Goal: Transaction & Acquisition: Obtain resource

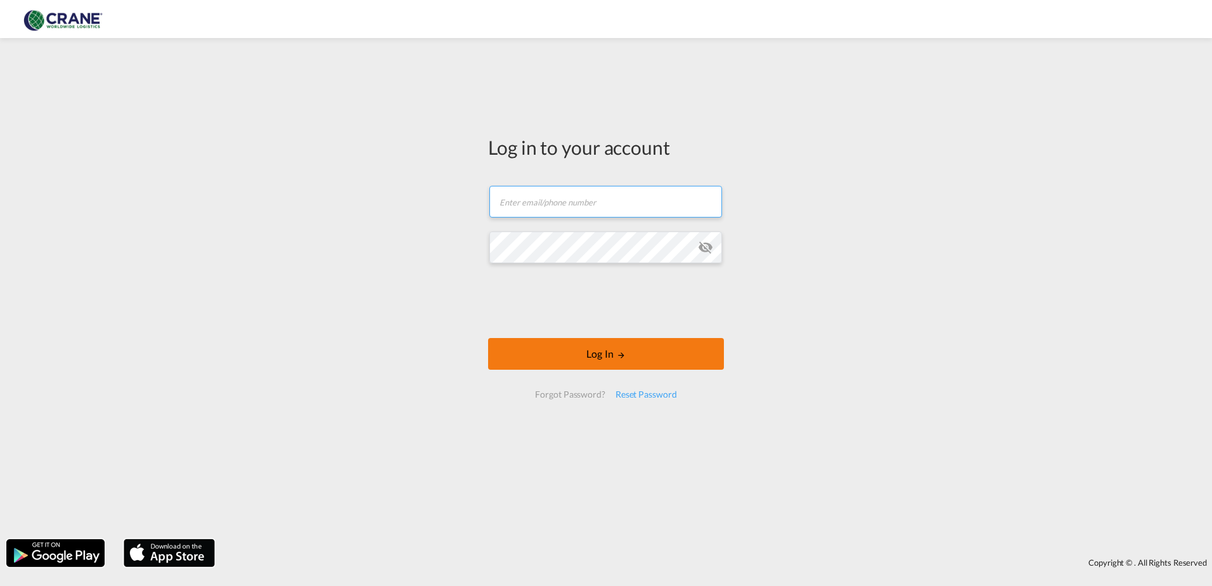
type input "[PERSON_NAME][EMAIL_ADDRESS][DOMAIN_NAME]"
click at [614, 358] on button "Log In" at bounding box center [606, 354] width 236 height 32
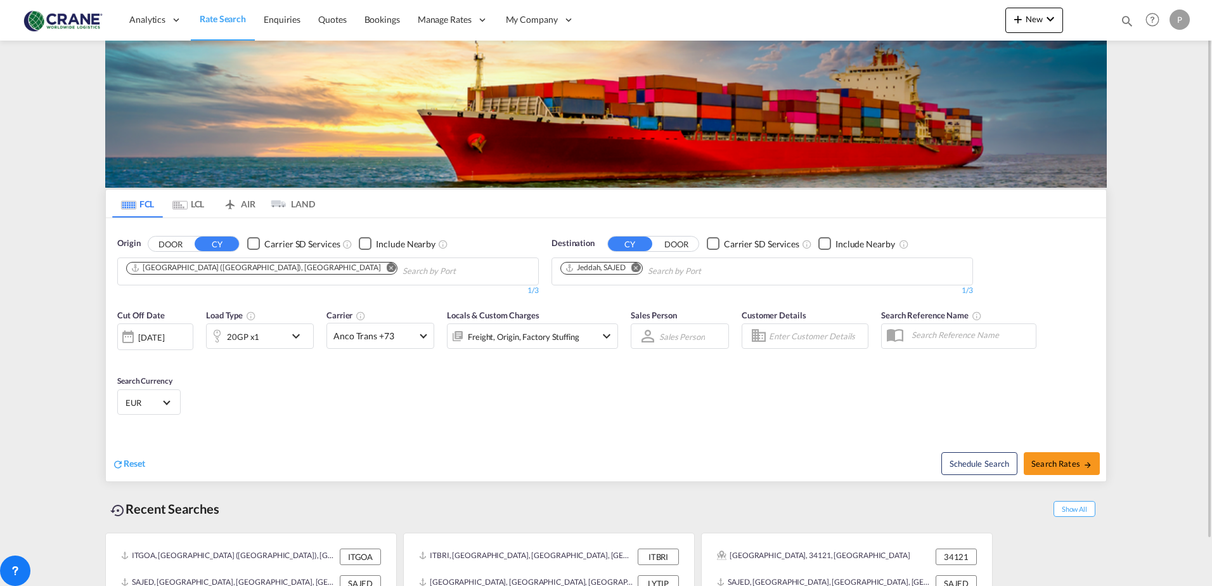
click at [387, 269] on md-icon "Remove" at bounding box center [392, 267] width 10 height 10
click at [124, 463] on span "Reset" at bounding box center [135, 463] width 22 height 11
click at [418, 337] on md-select-value "Anco Trans +73" at bounding box center [380, 335] width 106 height 25
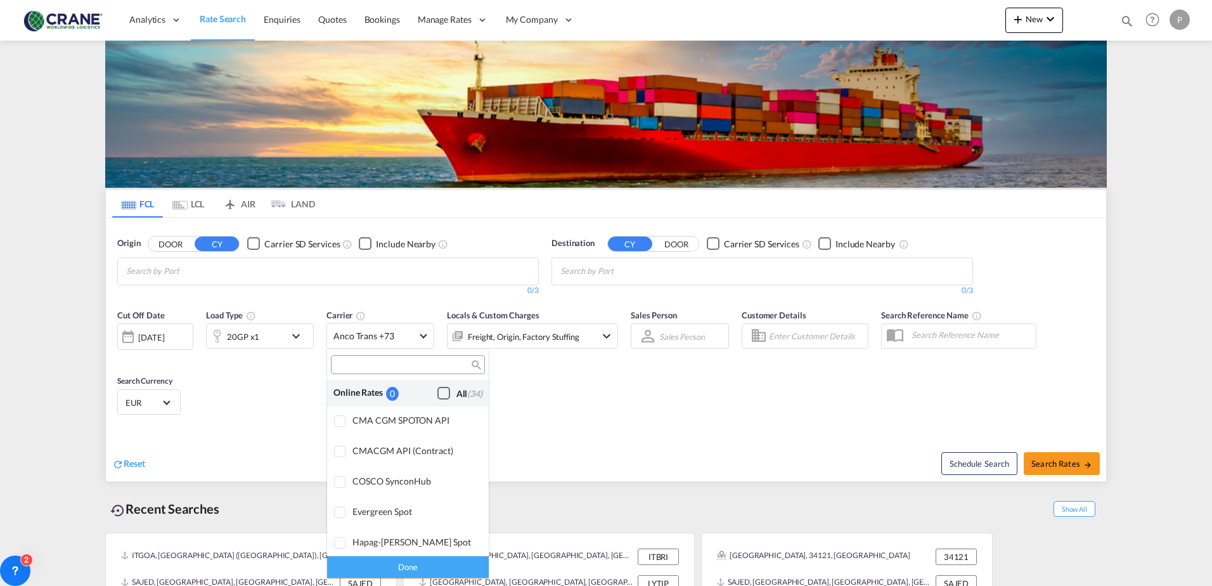
click at [437, 394] on div "Checkbox No Ink" at bounding box center [443, 393] width 13 height 13
click at [239, 274] on md-backdrop at bounding box center [606, 293] width 1212 height 586
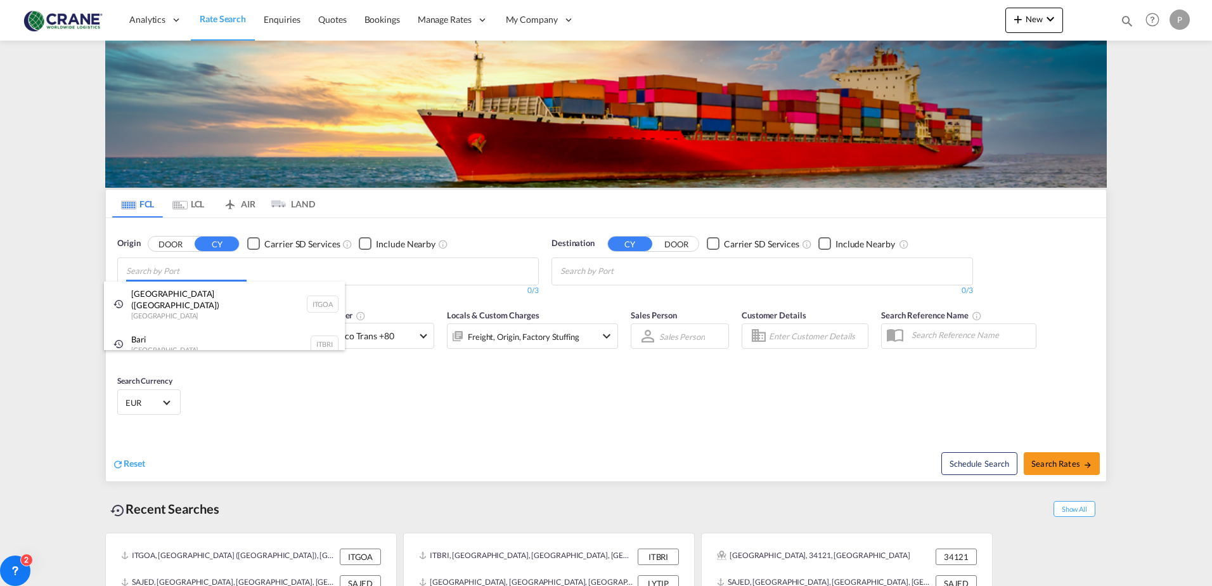
click at [239, 272] on body "Analytics Reports Dashboard Rate Search Enquiries Quotes Bookings" at bounding box center [606, 293] width 1212 height 586
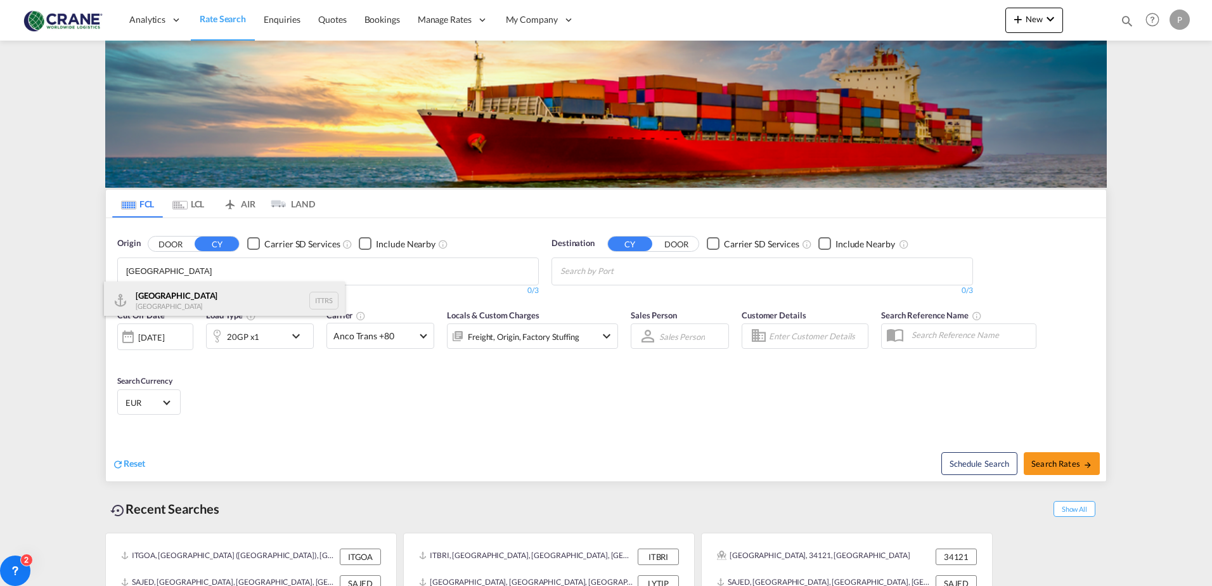
type input "[GEOGRAPHIC_DATA]"
click at [292, 287] on div "Trieste Italy ITTRS" at bounding box center [224, 300] width 241 height 38
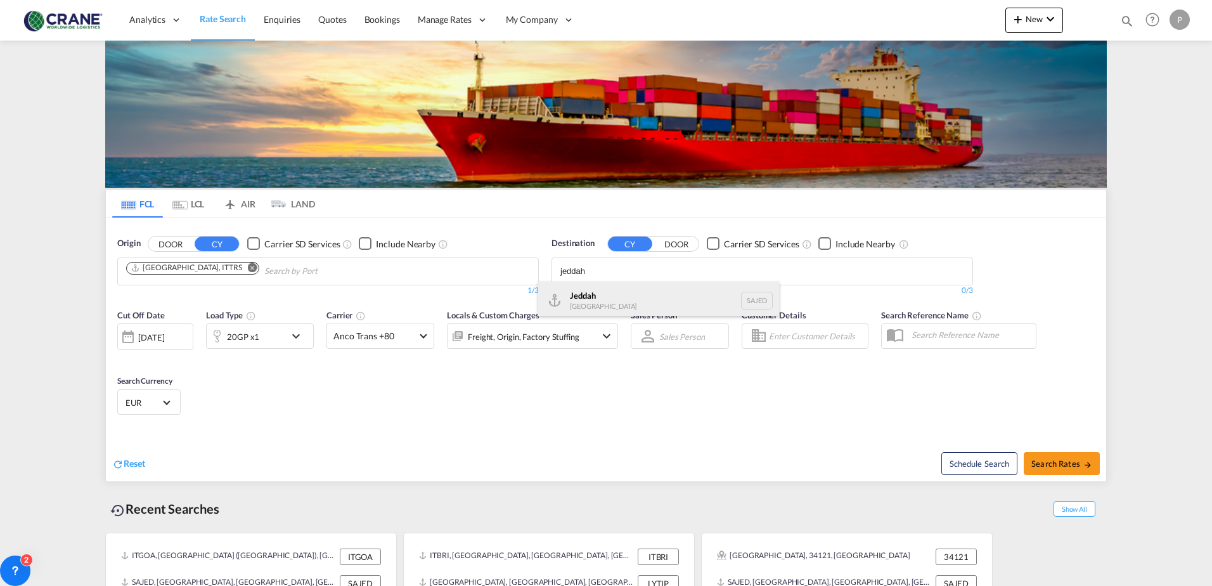
type input "jeddah"
click at [608, 308] on div "Jeddah [GEOGRAPHIC_DATA] SAJED" at bounding box center [658, 300] width 241 height 38
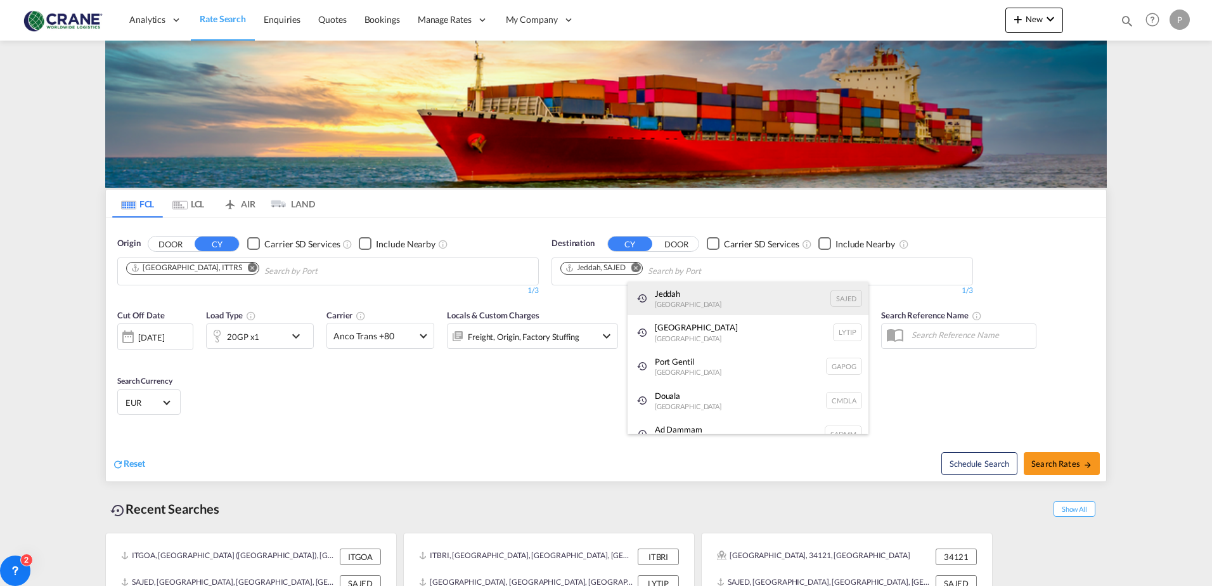
click at [666, 305] on div "Jeddah [GEOGRAPHIC_DATA] SAJED" at bounding box center [747, 298] width 241 height 34
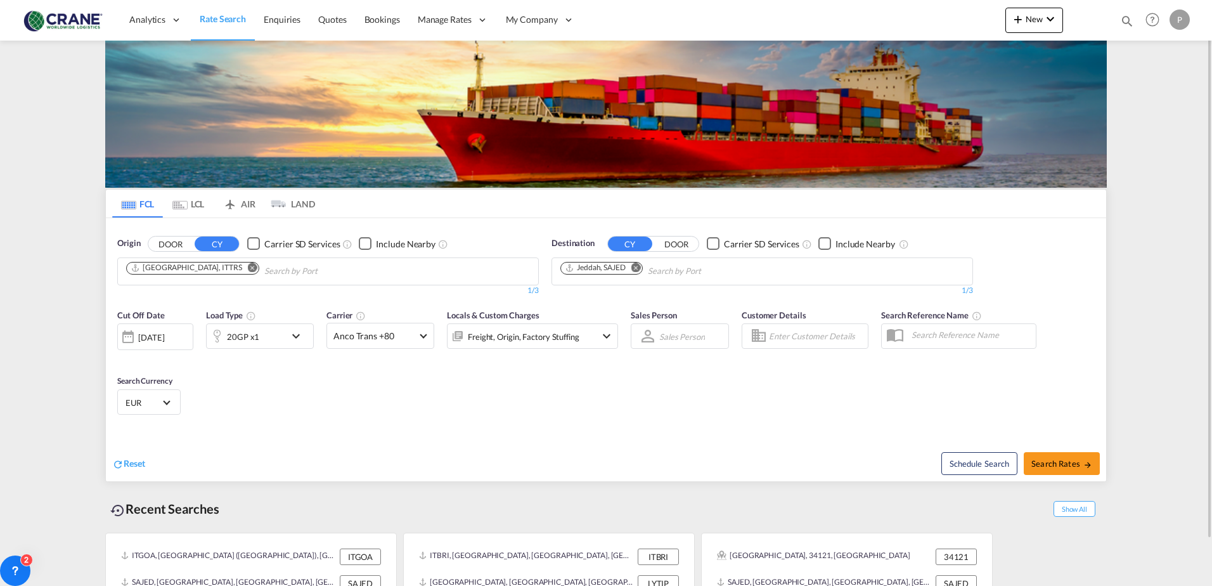
click at [288, 335] on div "20GP x1" at bounding box center [260, 335] width 108 height 25
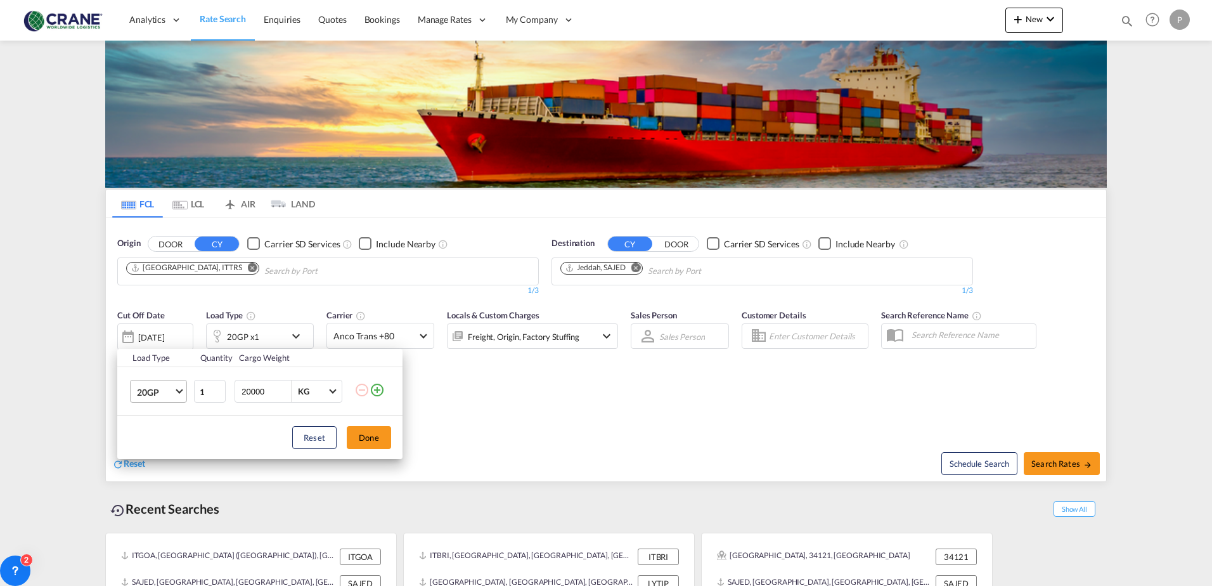
click at [177, 392] on md-select-value "20GP" at bounding box center [161, 391] width 51 height 22
click at [155, 451] on div "40HC" at bounding box center [148, 452] width 23 height 13
click at [375, 390] on md-icon "icon-plus-circle-outline" at bounding box center [377, 389] width 15 height 15
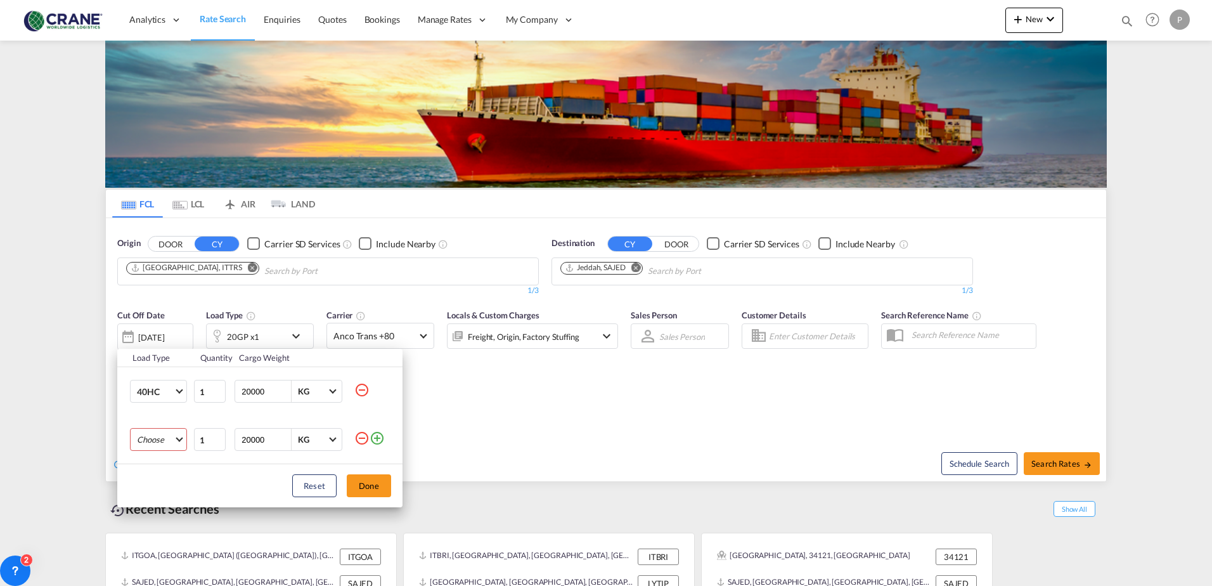
click at [177, 439] on md-select "Choose 20GP 40GP 40HC 45HC 20RE 40RE 40HR 20OT 40OT 20FR 40FR 40NR 20NR 45S 20T…" at bounding box center [158, 439] width 57 height 23
click at [170, 485] on md-option "40OT" at bounding box center [170, 486] width 86 height 30
click at [363, 487] on button "Done" at bounding box center [369, 485] width 44 height 23
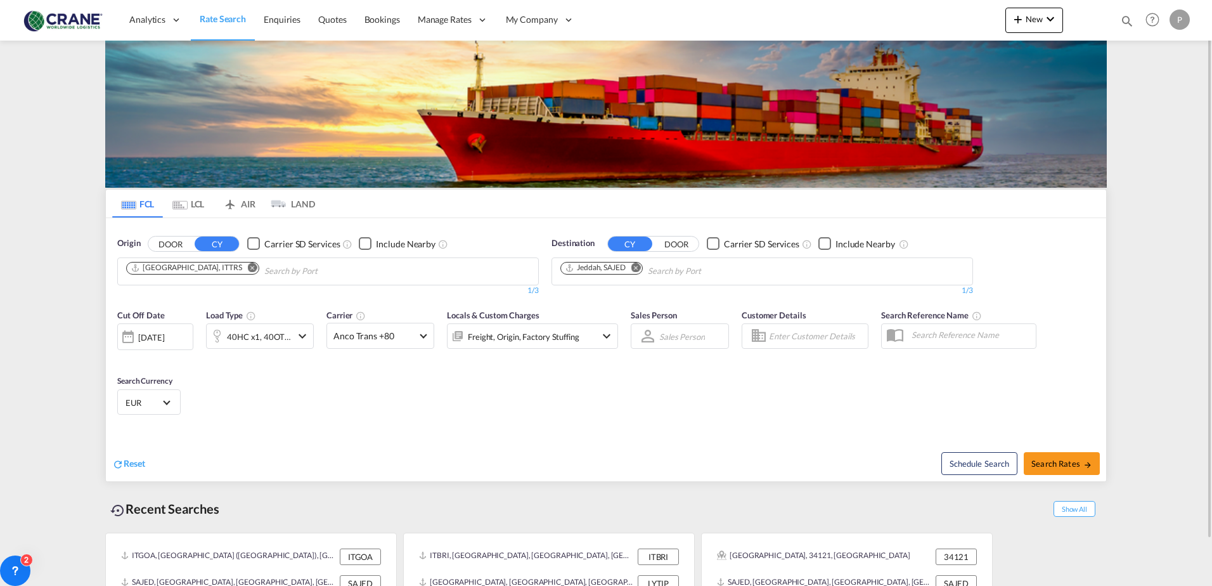
scroll to position [50, 0]
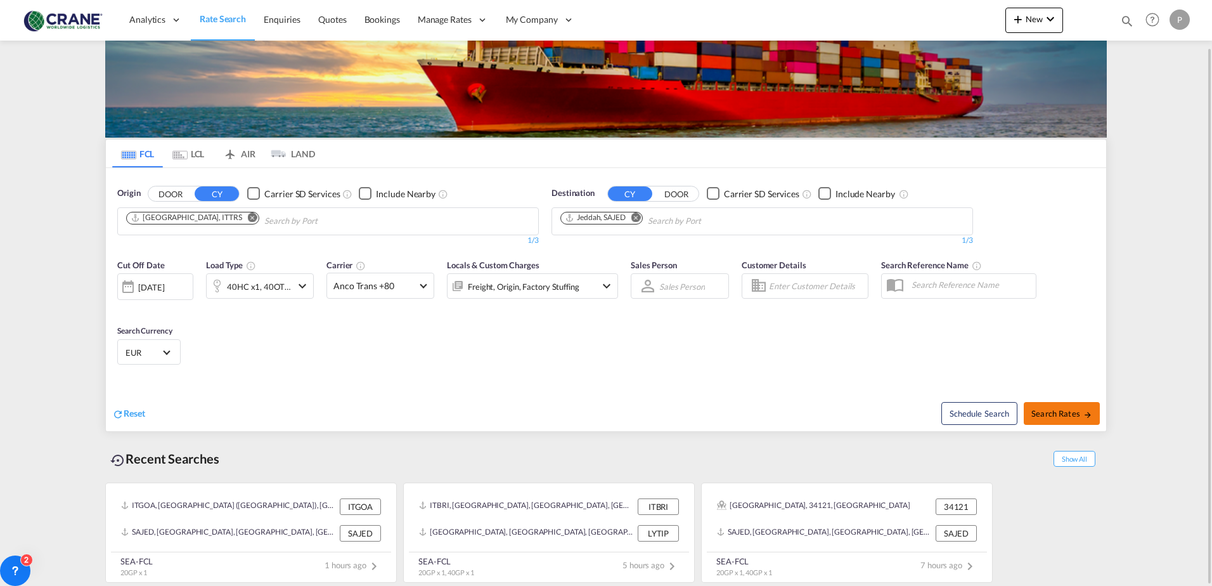
click at [1057, 415] on span "Search Rates" at bounding box center [1061, 413] width 61 height 10
type input "ITTRS to SAJED / [DATE]"
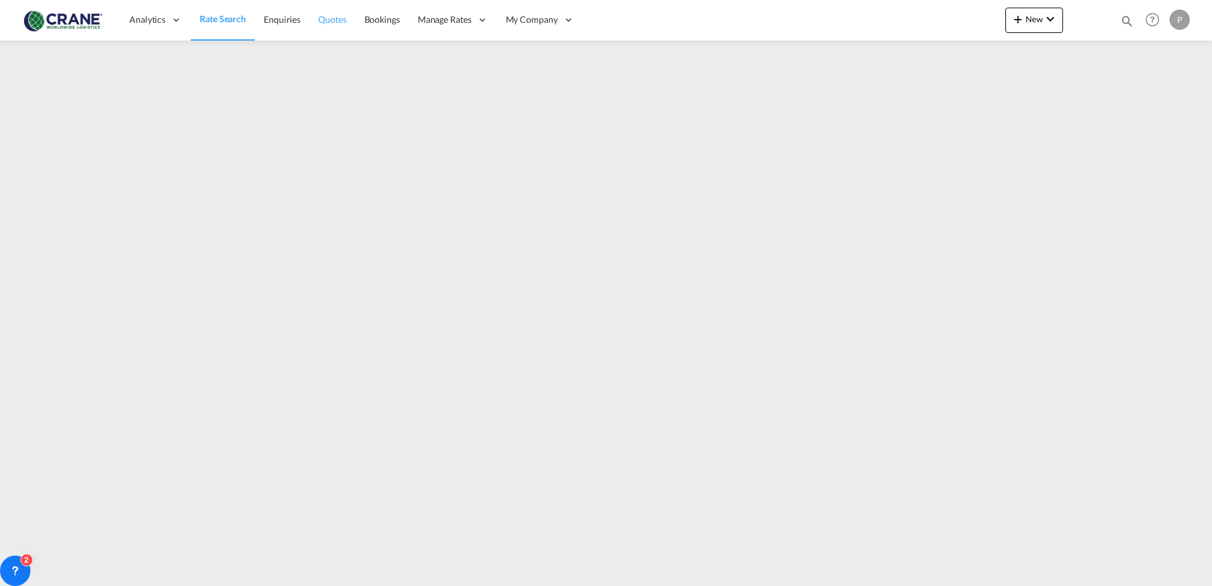
click at [318, 25] on span "Quotes" at bounding box center [332, 19] width 28 height 11
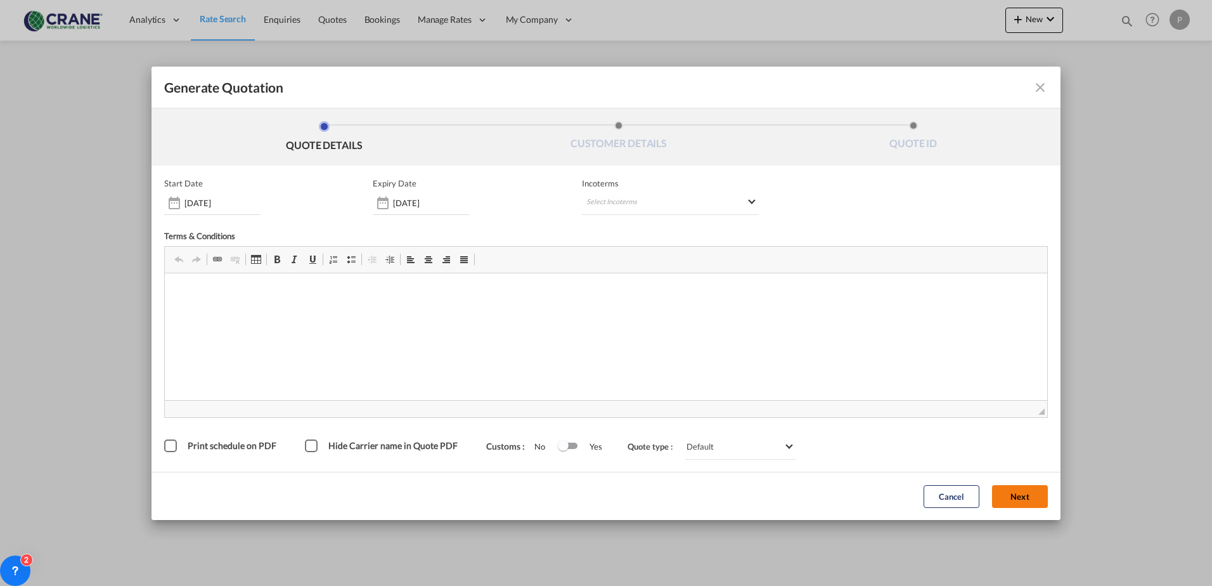
click at [1004, 490] on button "Next" at bounding box center [1020, 496] width 56 height 23
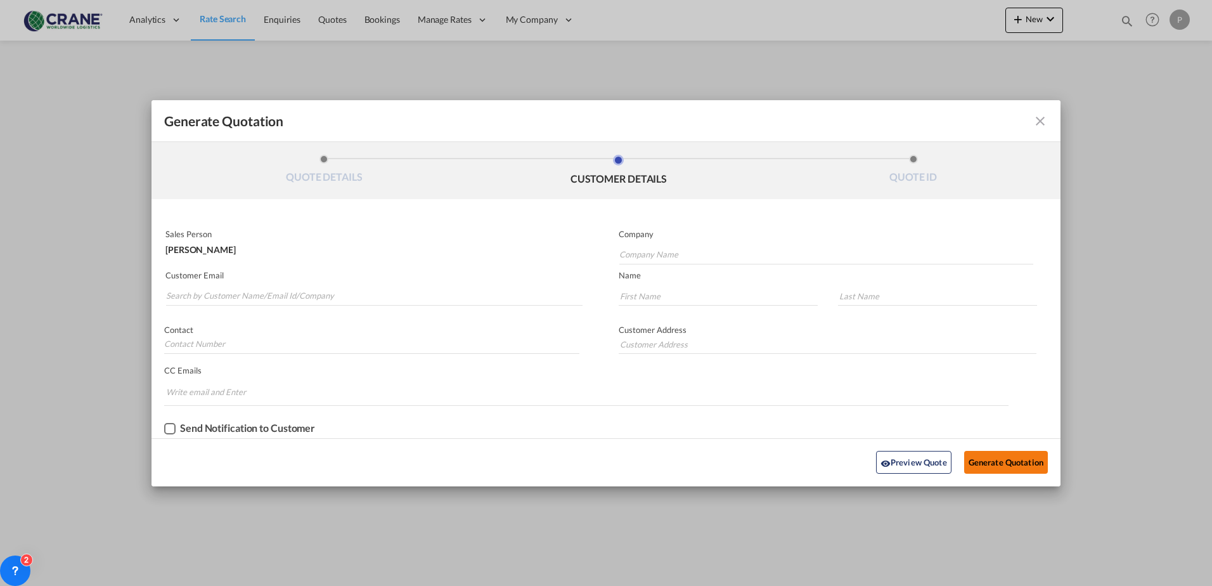
click at [992, 465] on button "Generate Quotation" at bounding box center [1006, 462] width 84 height 23
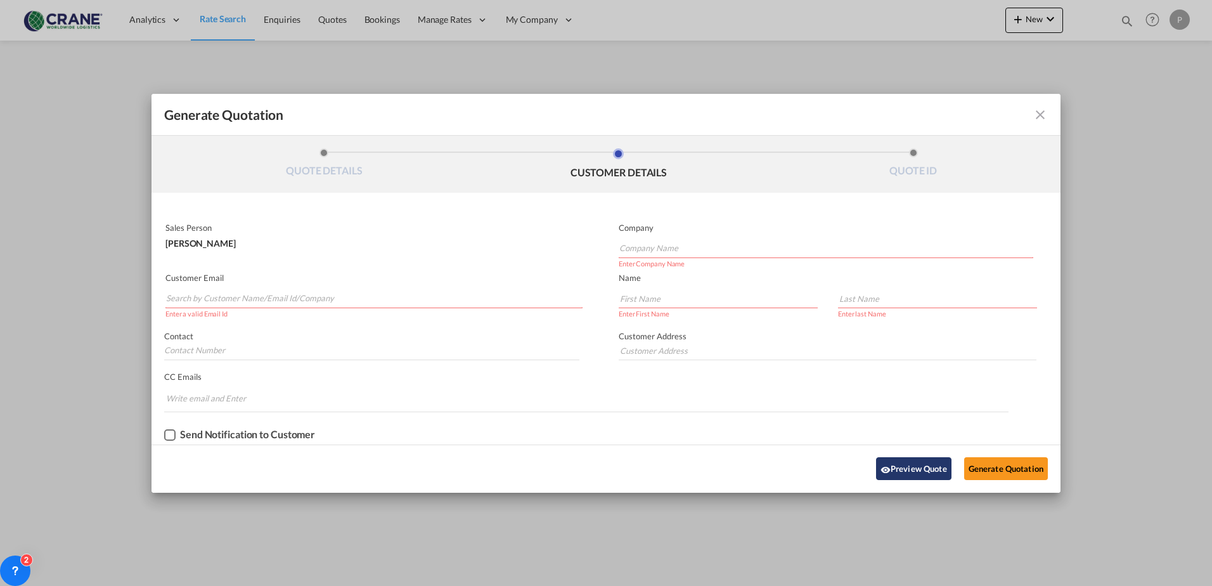
click at [916, 469] on button "Preview Quote" at bounding box center [913, 468] width 75 height 23
click at [908, 466] on button "Preview Quote" at bounding box center [913, 468] width 75 height 23
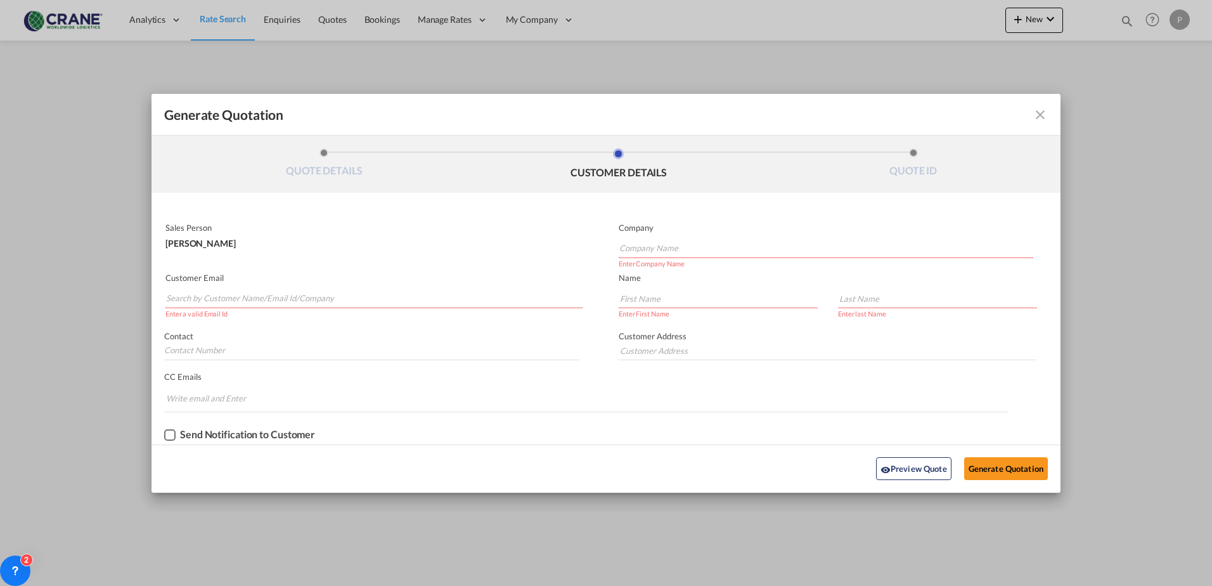
click at [266, 297] on input "Search by Customer Name/Email Id/Company" at bounding box center [374, 298] width 416 height 19
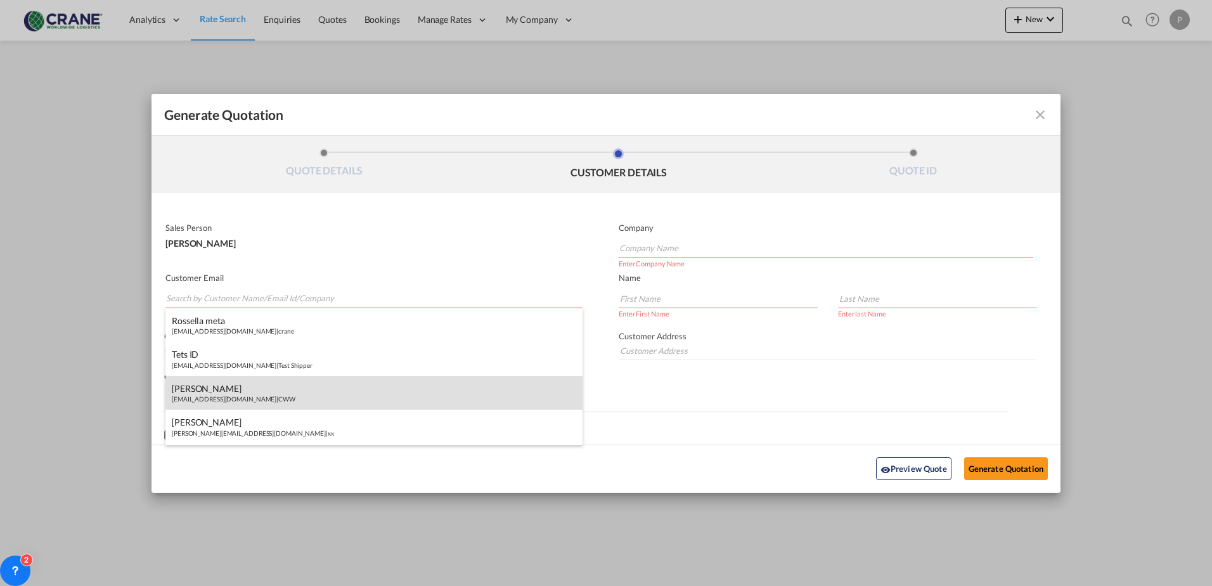
click at [253, 386] on div "[PERSON_NAME] [EMAIL_ADDRESS][DOMAIN_NAME] | CWW" at bounding box center [373, 393] width 417 height 34
type input "CWW"
type input "[EMAIL_ADDRESS][DOMAIN_NAME]"
type input "[PERSON_NAME]"
type input "Camalich"
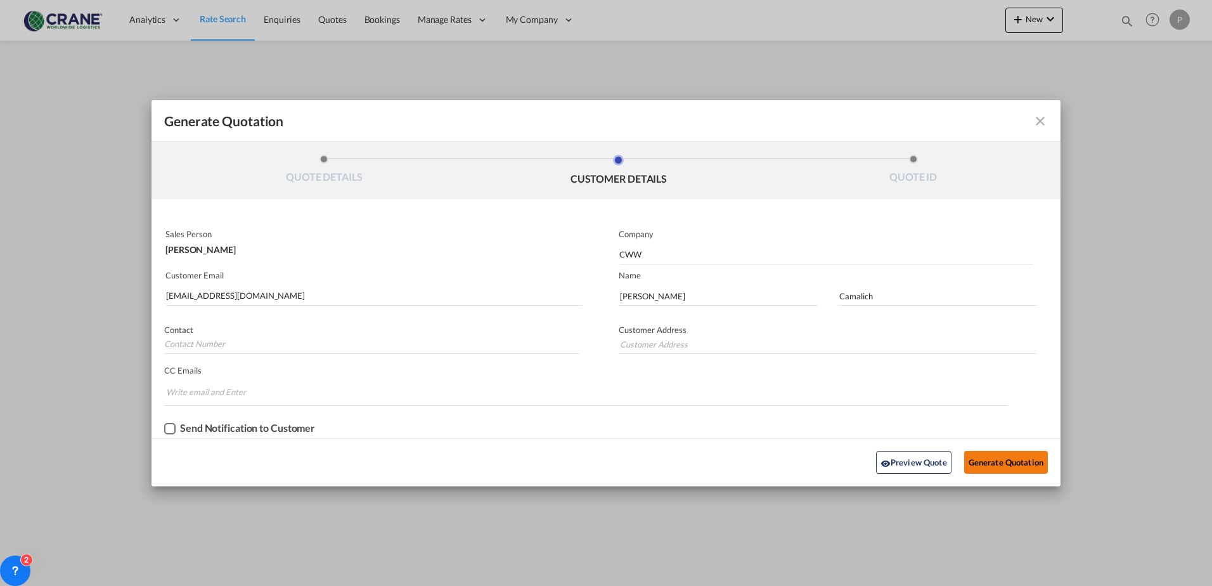
click at [986, 463] on button "Generate Quotation" at bounding box center [1006, 462] width 84 height 23
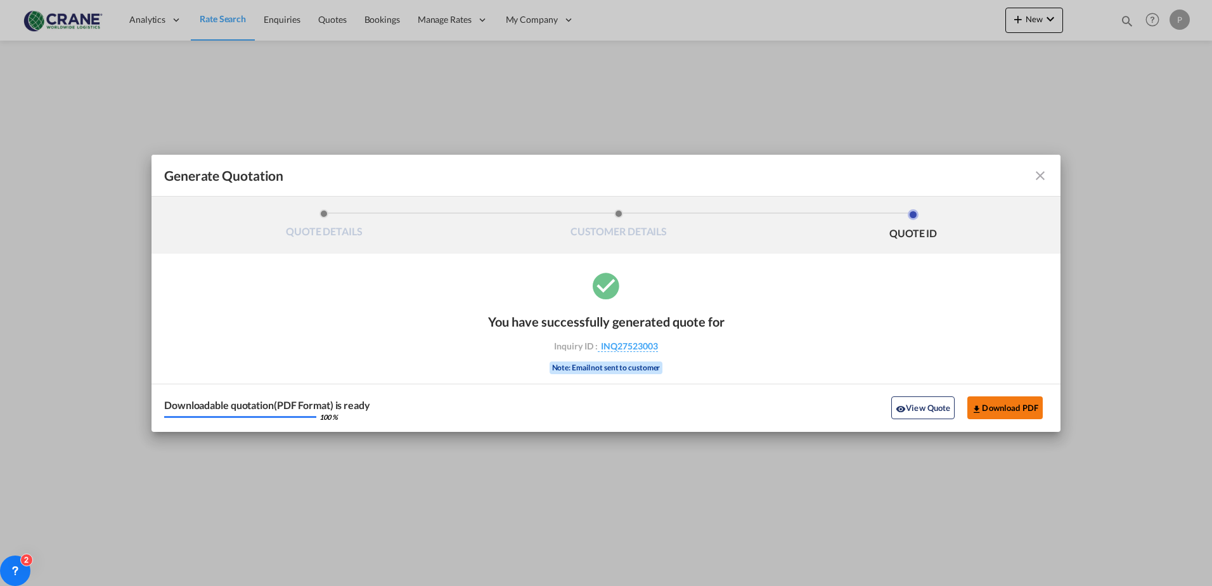
click at [981, 399] on button "Download PDF" at bounding box center [1004, 407] width 75 height 23
click at [1035, 179] on md-icon "icon-close fg-AAA8AD cursor m-0" at bounding box center [1040, 175] width 15 height 15
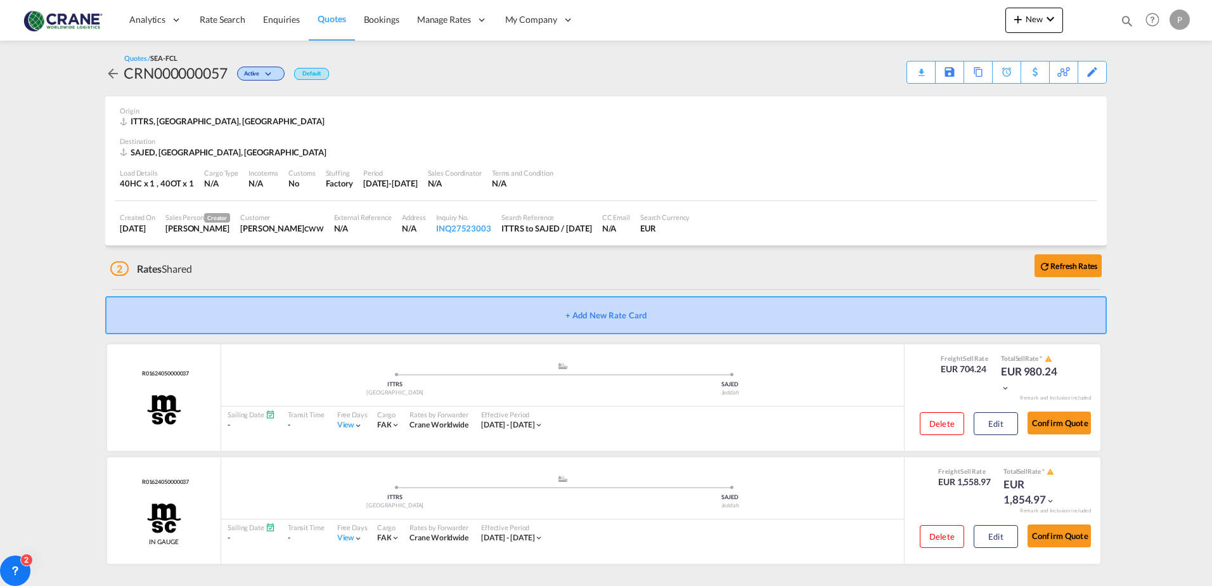
click at [603, 319] on button "+ Add New Rate Card" at bounding box center [605, 315] width 1001 height 38
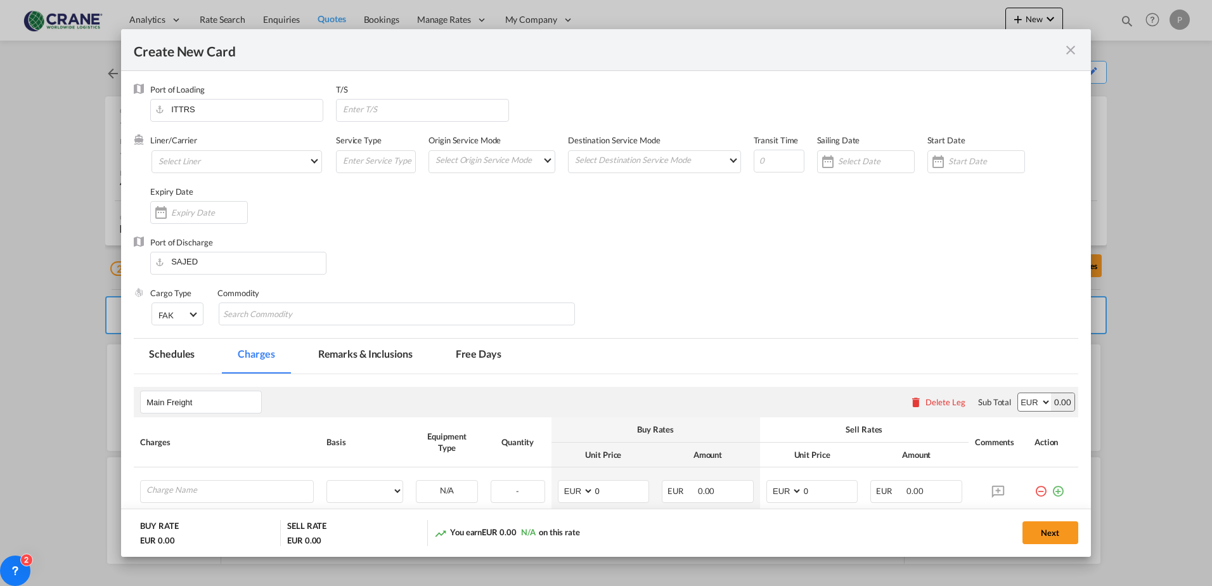
type input "Basic Ocean Freight"
select select "per equipment"
click at [1070, 48] on md-icon "icon-close fg-AAA8AD m-0 pointer" at bounding box center [1070, 49] width 15 height 15
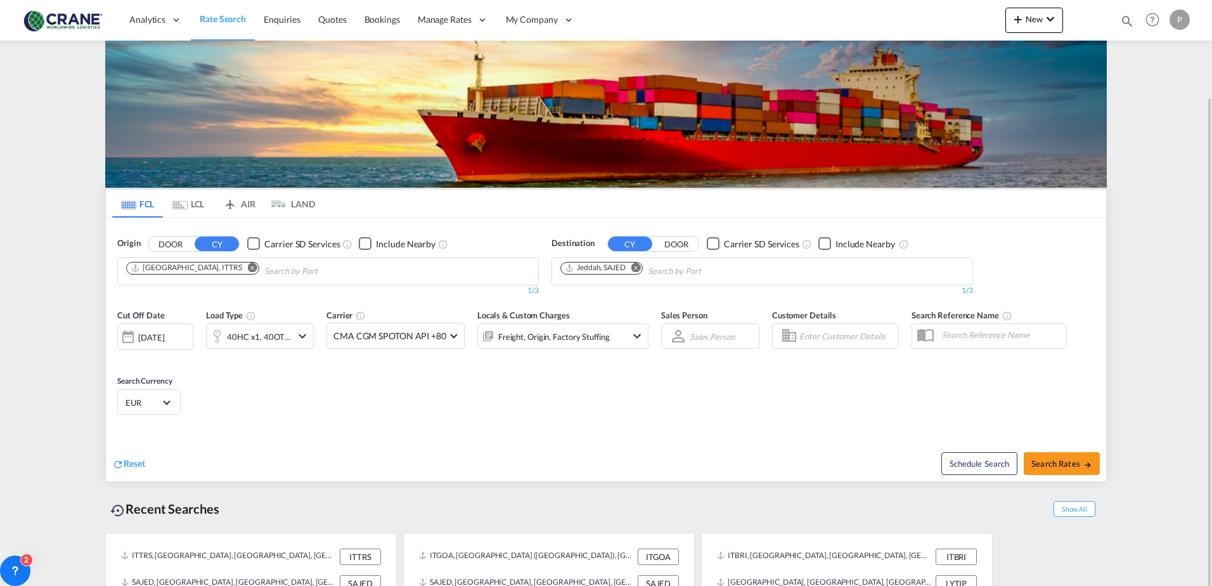
scroll to position [50, 0]
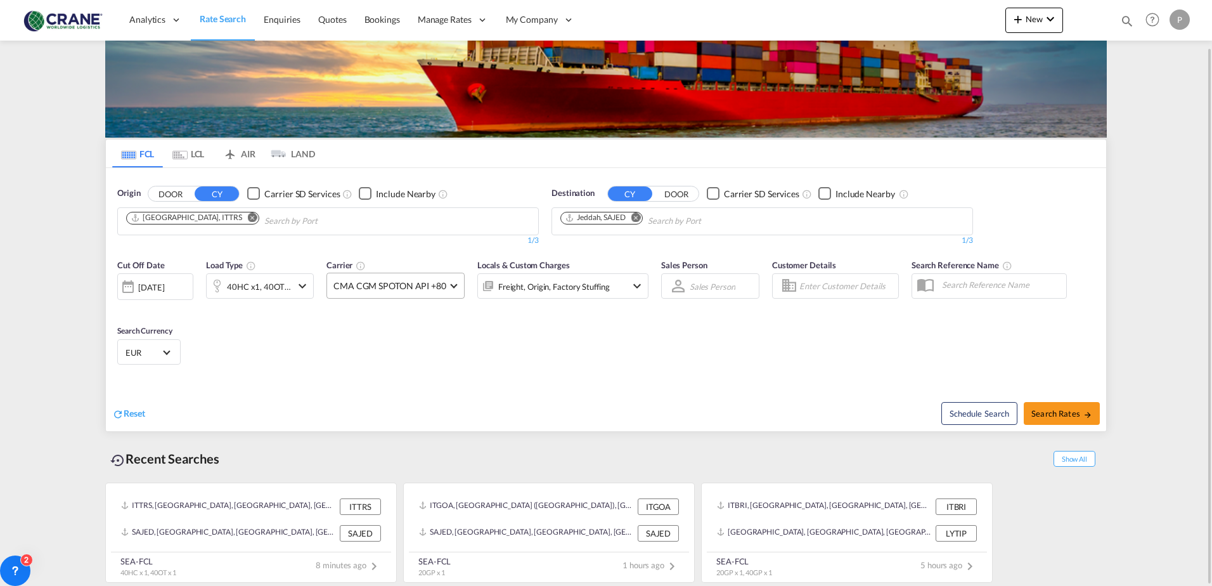
click at [389, 285] on span "CMA CGM SPOTON API +80" at bounding box center [389, 286] width 113 height 13
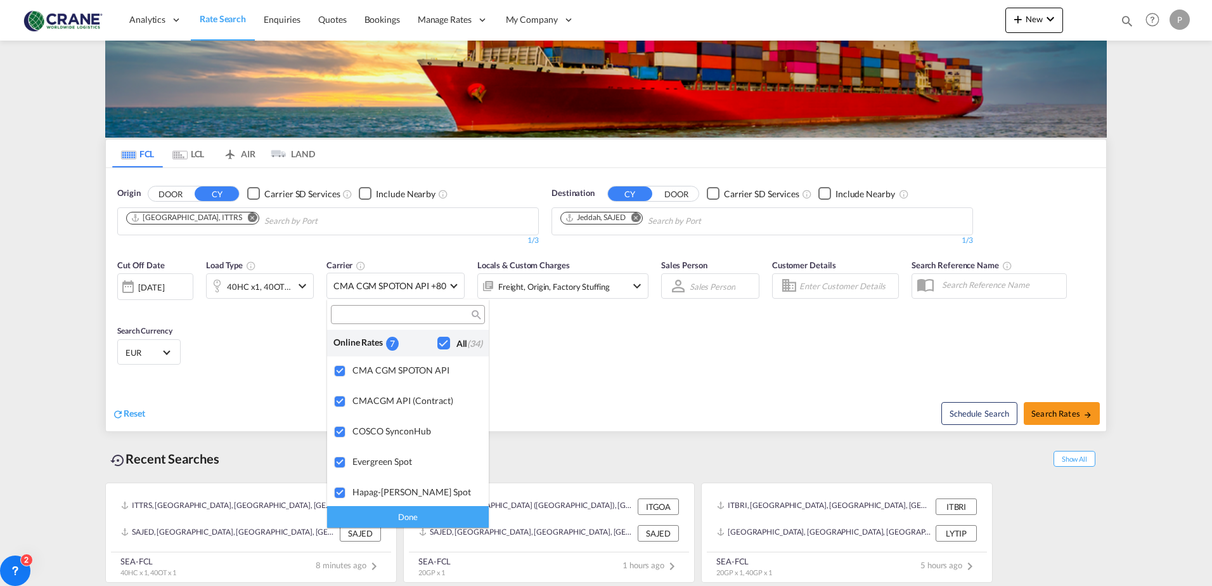
click at [437, 338] on div "Checkbox No Ink" at bounding box center [443, 343] width 13 height 13
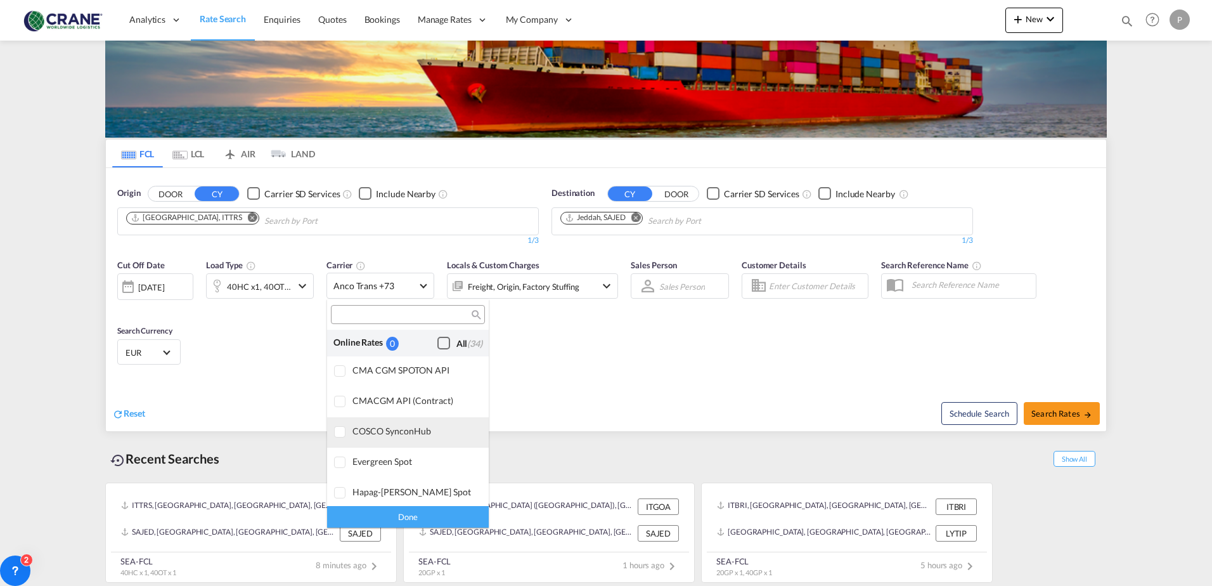
click at [335, 426] on div at bounding box center [340, 432] width 13 height 13
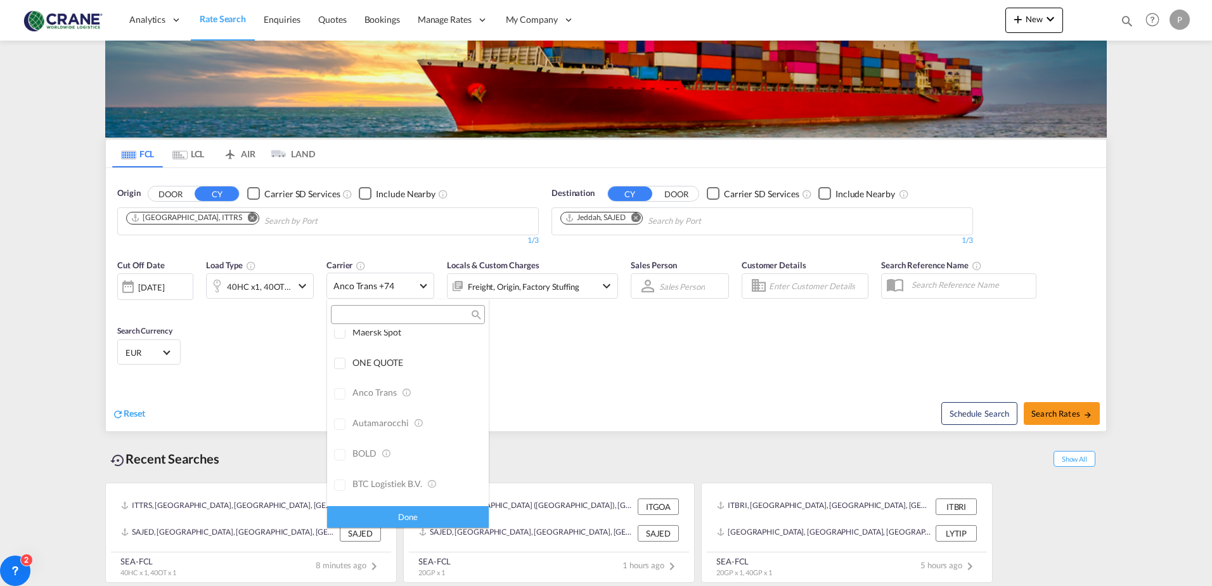
scroll to position [0, 0]
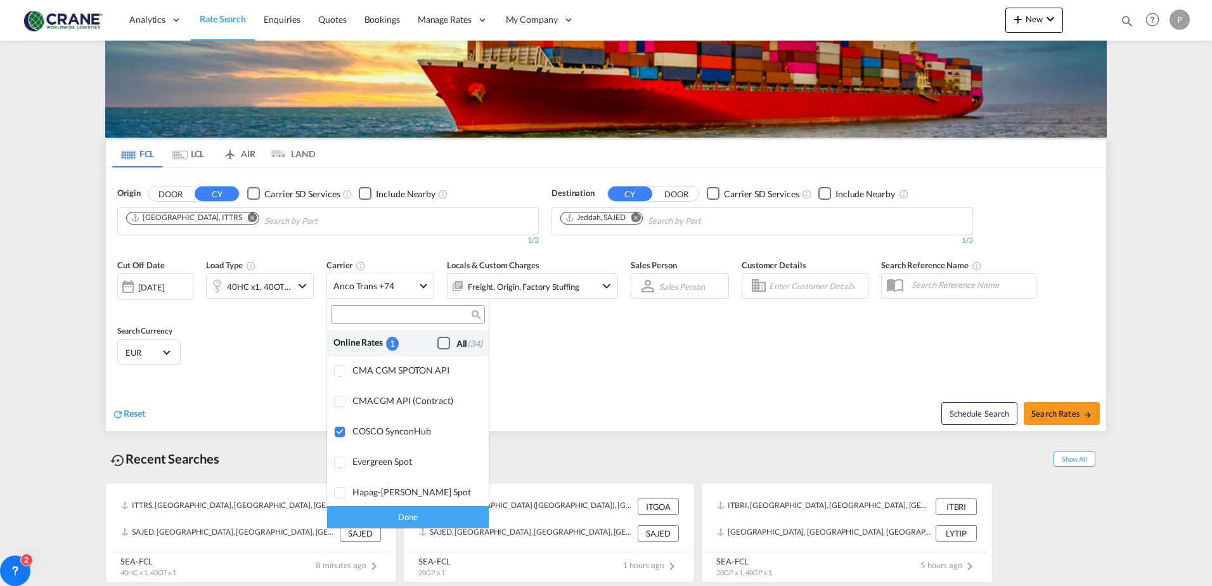
click at [409, 510] on div "Done" at bounding box center [408, 516] width 162 height 22
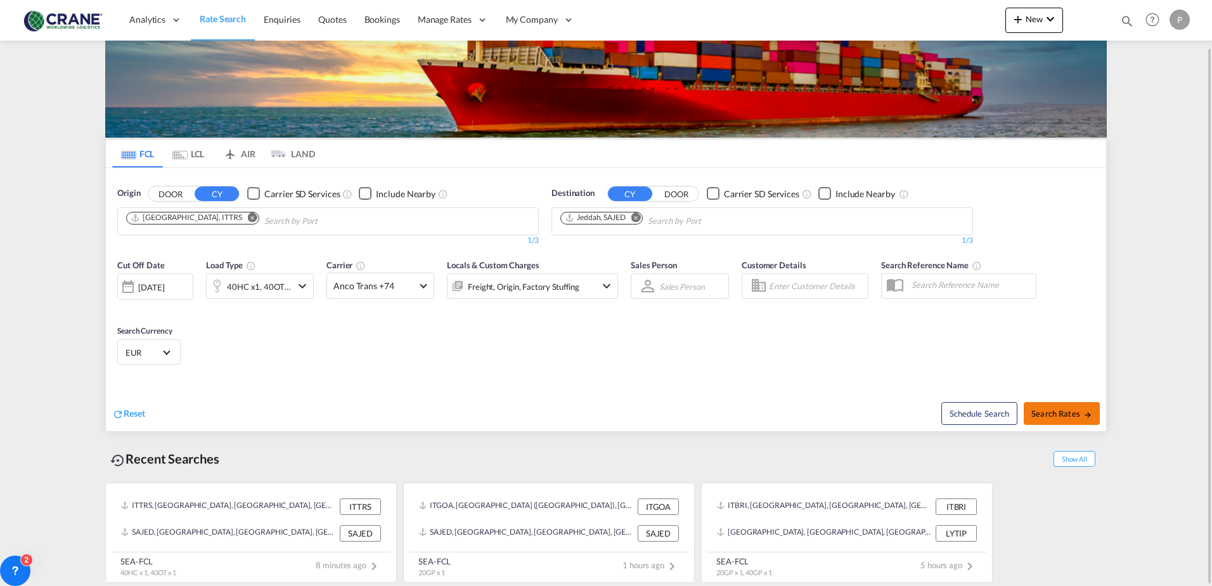
click at [1057, 416] on span "Search Rates" at bounding box center [1061, 413] width 61 height 10
type input "ITTRS to SAJED / [DATE]"
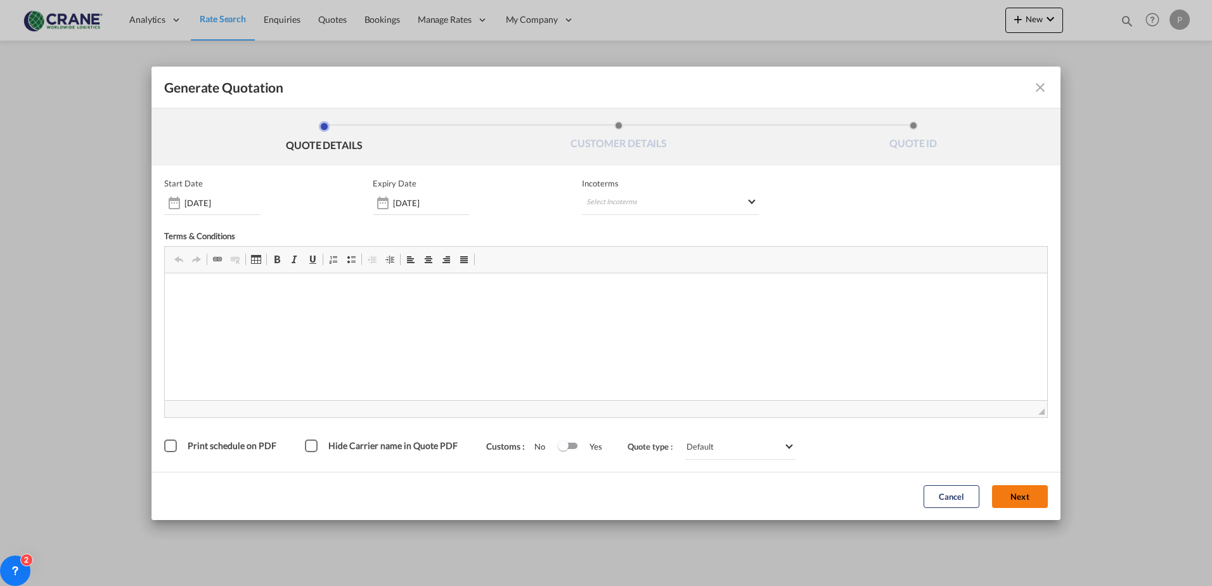
click at [1019, 489] on button "Next" at bounding box center [1020, 496] width 56 height 23
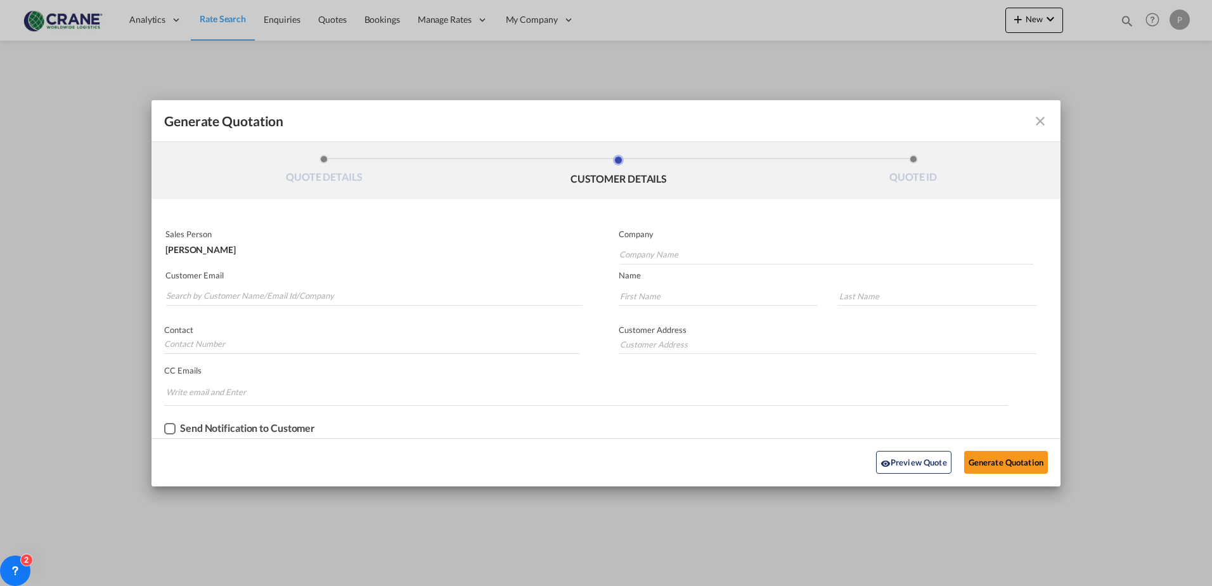
click at [287, 285] on md-autocomplete-wrap "Generate QuotationQUOTE ..." at bounding box center [373, 292] width 417 height 25
click at [292, 296] on input "Search by Customer Name/Email Id/Company" at bounding box center [374, 295] width 416 height 19
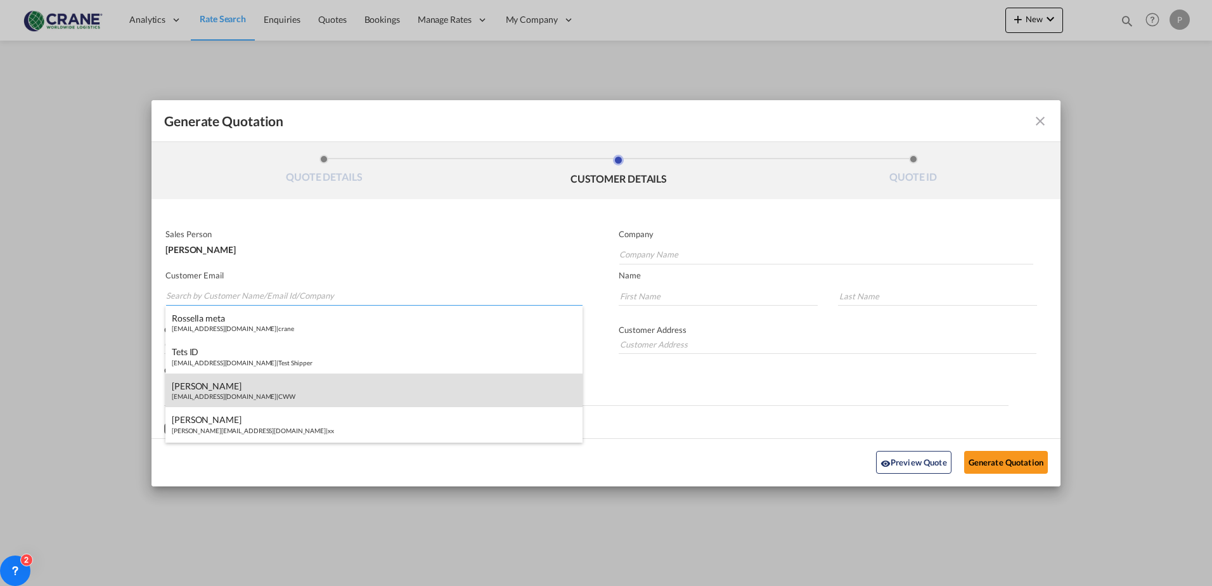
click at [271, 385] on div "[PERSON_NAME] [EMAIL_ADDRESS][DOMAIN_NAME] | CWW" at bounding box center [373, 390] width 417 height 34
type input "CWW"
type input "[EMAIL_ADDRESS][DOMAIN_NAME]"
type input "[PERSON_NAME]"
type input "Camalich"
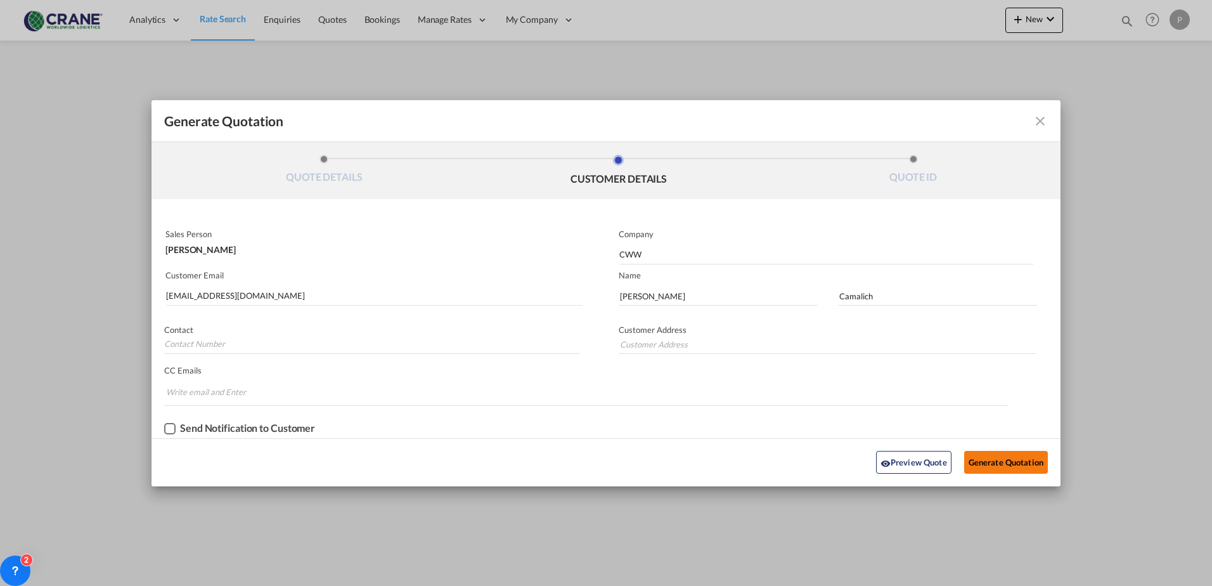
click at [979, 463] on button "Generate Quotation" at bounding box center [1006, 462] width 84 height 23
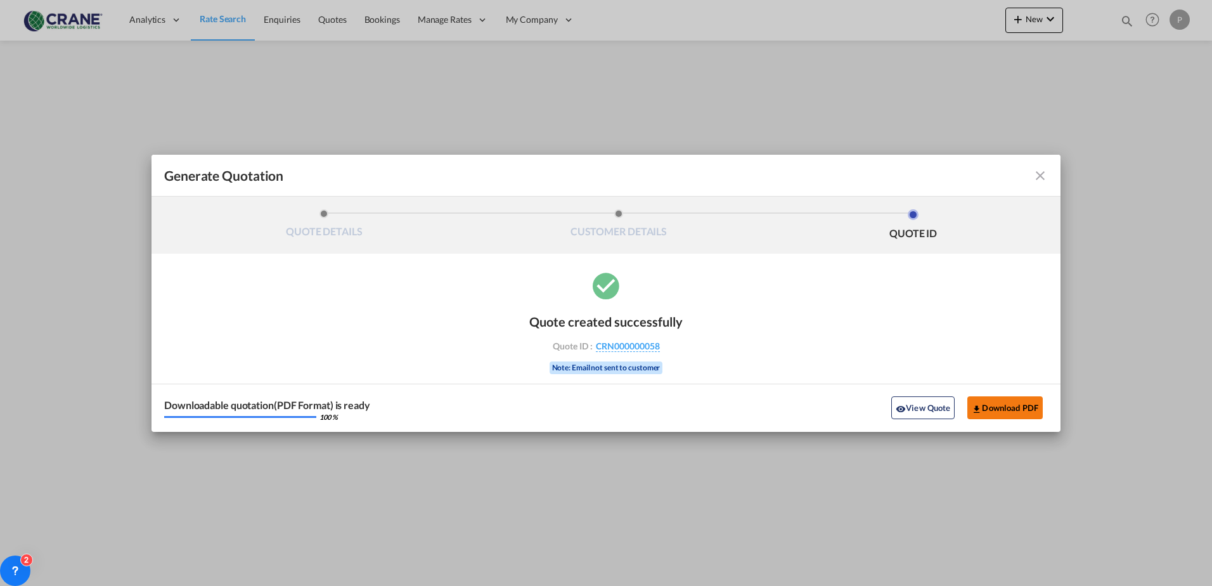
click at [982, 409] on button "Download PDF" at bounding box center [1004, 407] width 75 height 23
